Goal: Transaction & Acquisition: Purchase product/service

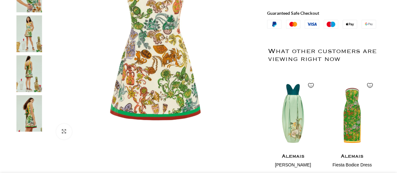
scroll to position [219, 0]
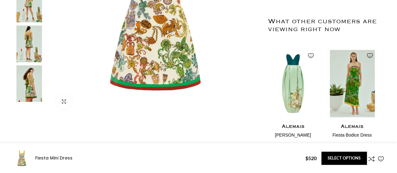
click at [277, 82] on img "2 / 2" at bounding box center [351, 83] width 51 height 77
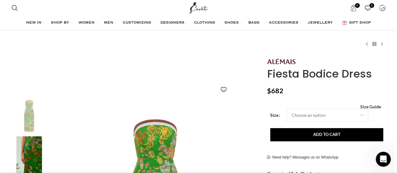
scroll to position [40, 0]
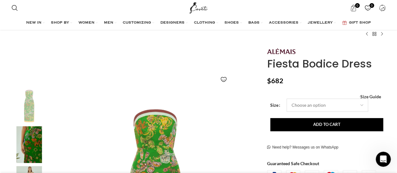
click at [325, 106] on select "Choose an option 4 UK 6 UK 8 [GEOGRAPHIC_DATA] 10 [GEOGRAPHIC_DATA] 12 [GEOGRAP…" at bounding box center [327, 104] width 82 height 13
click at [286, 98] on select "Choose an option 4 UK 6 UK 8 [GEOGRAPHIC_DATA] 10 [GEOGRAPHIC_DATA] 12 [GEOGRAP…" at bounding box center [327, 104] width 82 height 13
select select "12-[GEOGRAPHIC_DATA]"
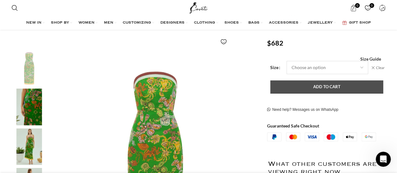
scroll to position [79, 0]
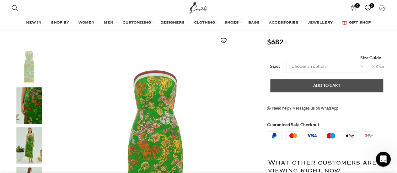
click at [316, 84] on button "Add to cart" at bounding box center [326, 85] width 113 height 13
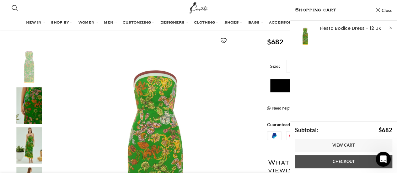
click at [319, 161] on link "Checkout" at bounding box center [343, 161] width 97 height 13
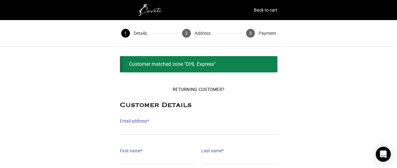
click at [205, 66] on div "Customer matched zone "DHL Express"" at bounding box center [198, 64] width 157 height 16
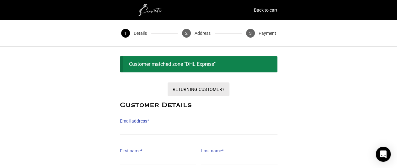
click at [206, 90] on button "Returning Customer?" at bounding box center [198, 89] width 62 height 14
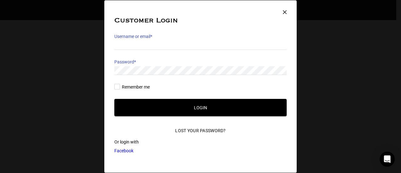
click at [287, 14] on button "×" at bounding box center [285, 12] width 14 height 14
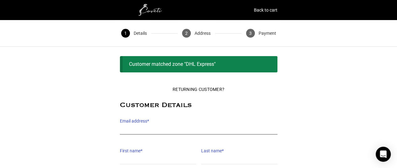
click at [165, 134] on input "Email address *" at bounding box center [198, 129] width 157 height 9
